Goal: Check status: Check status

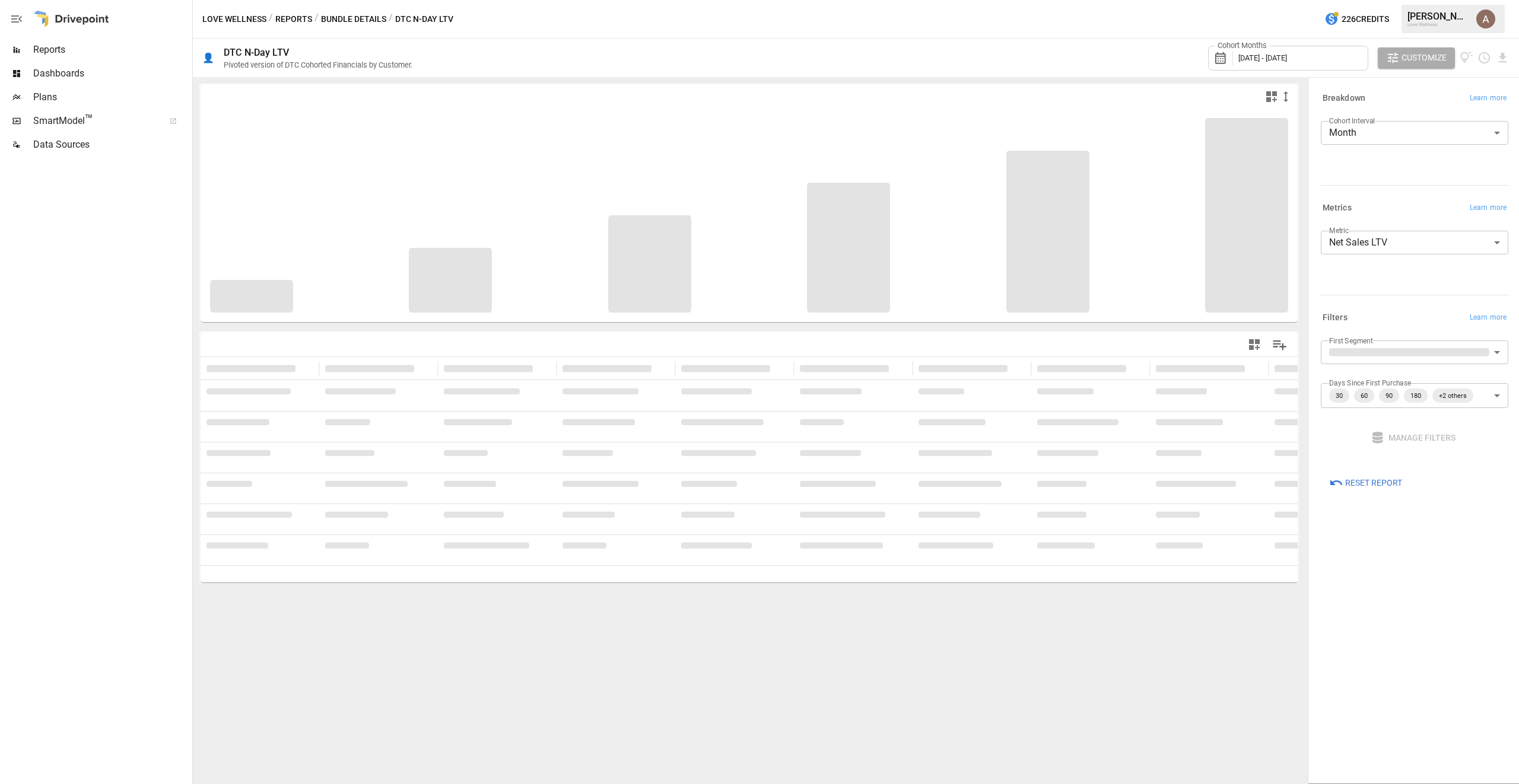
click at [1263, 58] on span "[DATE] - [DATE]" at bounding box center [1263, 57] width 49 height 9
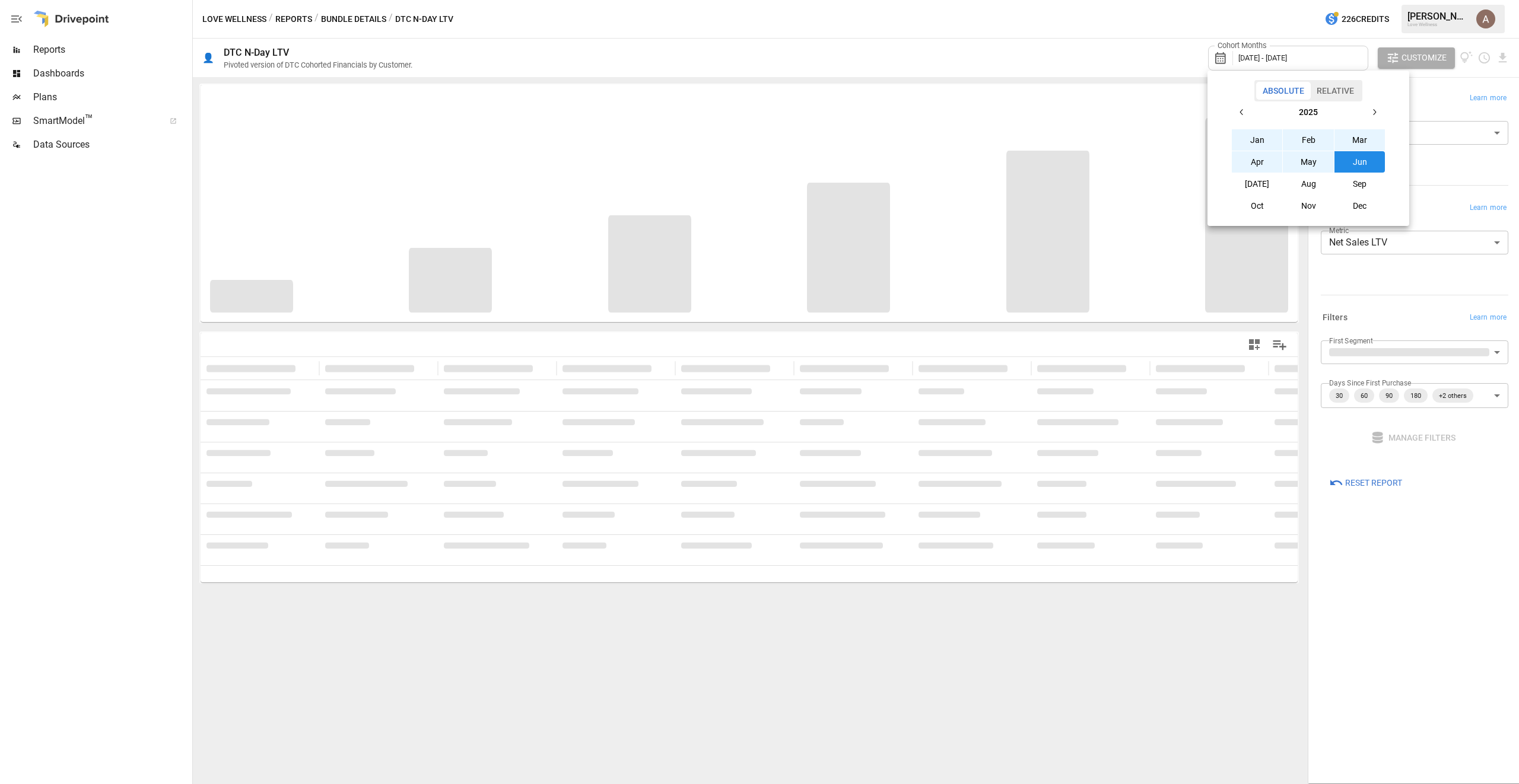
click at [1318, 111] on button "2025" at bounding box center [1308, 111] width 111 height 21
click at [1348, 166] on button "2025" at bounding box center [1360, 162] width 51 height 21
click at [1365, 186] on button "Sep" at bounding box center [1360, 183] width 51 height 21
click at [1251, 138] on button "Jan" at bounding box center [1258, 140] width 51 height 21
click at [1262, 206] on button "Oct" at bounding box center [1258, 206] width 51 height 21
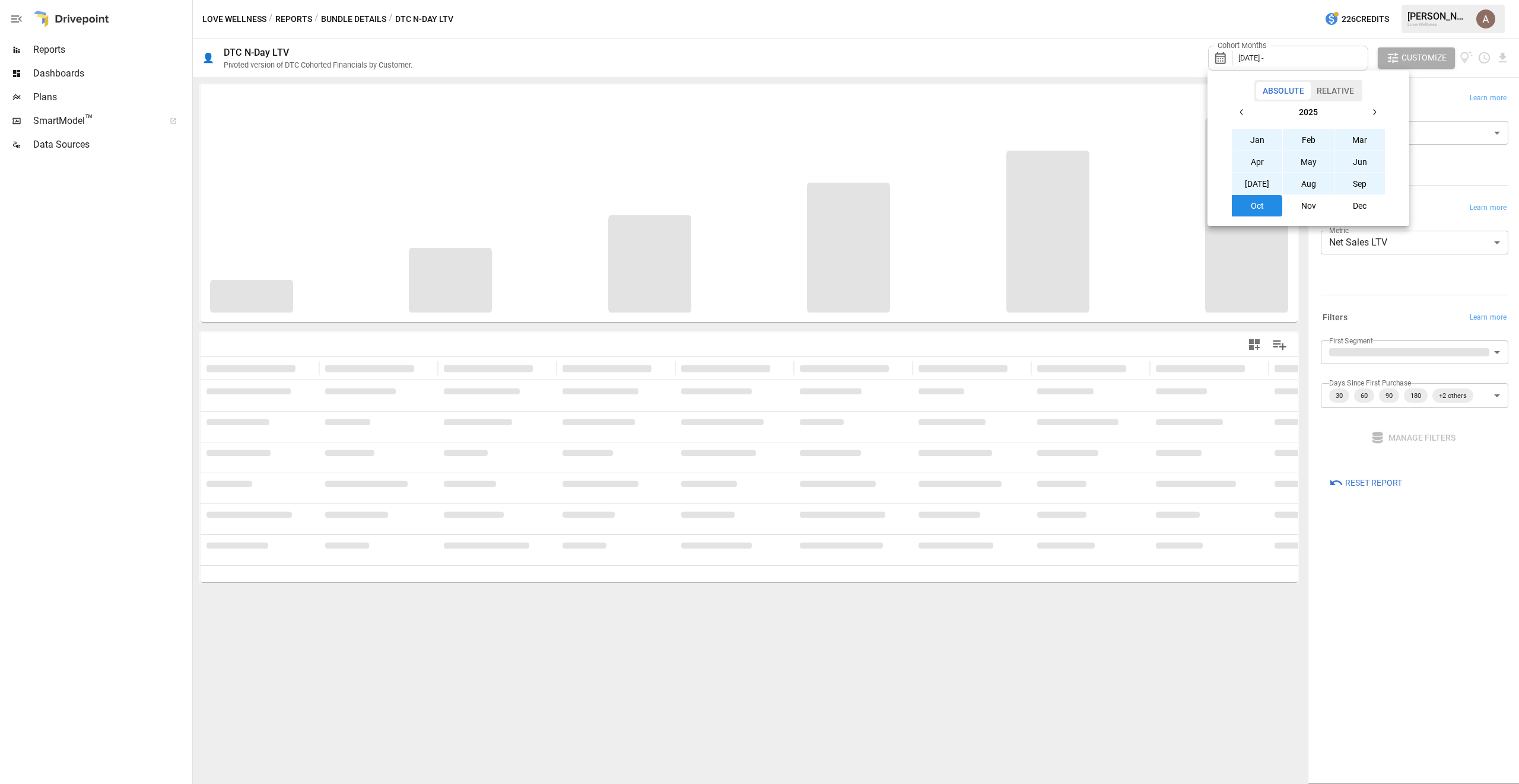
click at [1256, 141] on button "Jan" at bounding box center [1258, 140] width 51 height 21
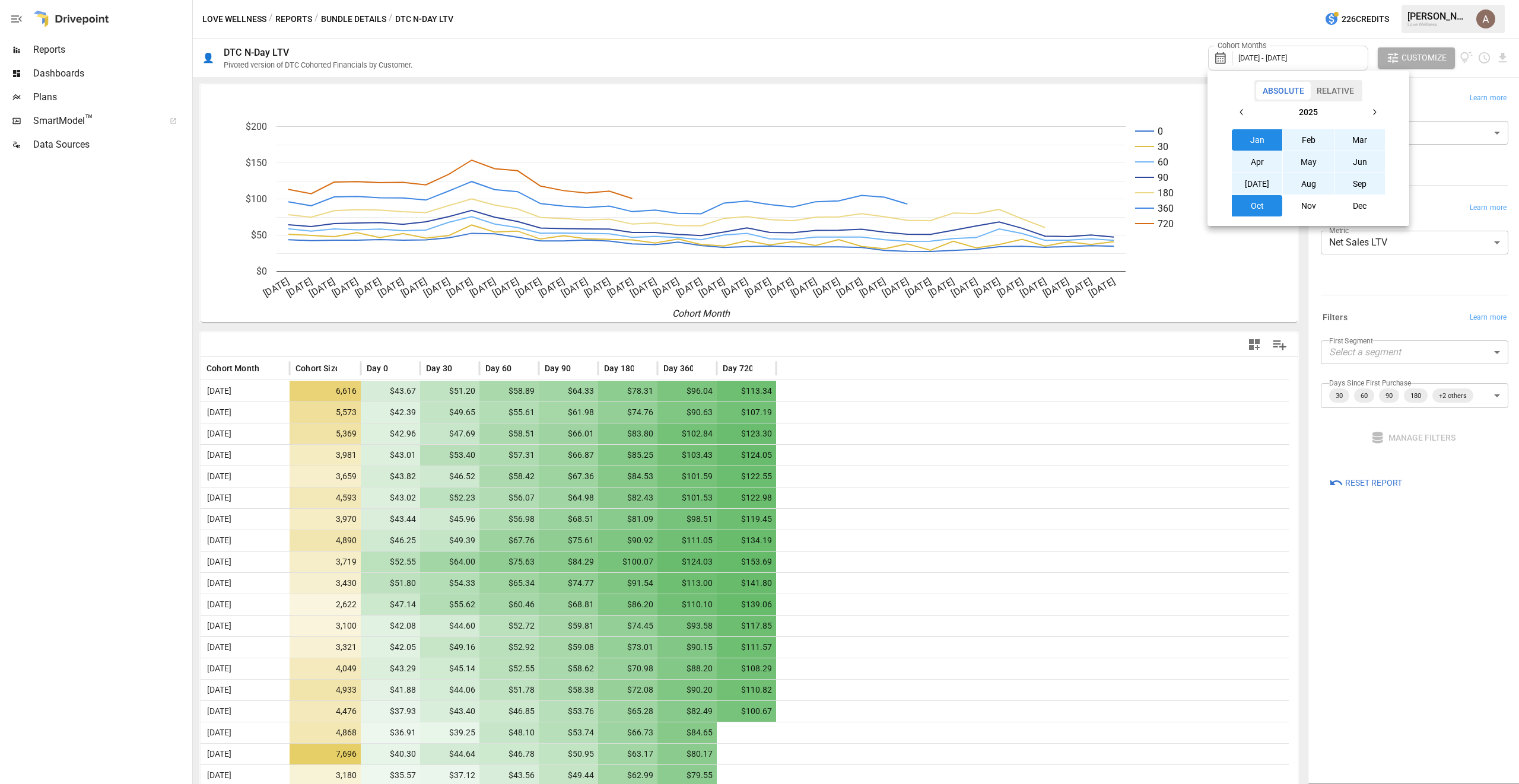
click at [1166, 50] on div at bounding box center [760, 392] width 1519 height 784
